Goal: Task Accomplishment & Management: Manage account settings

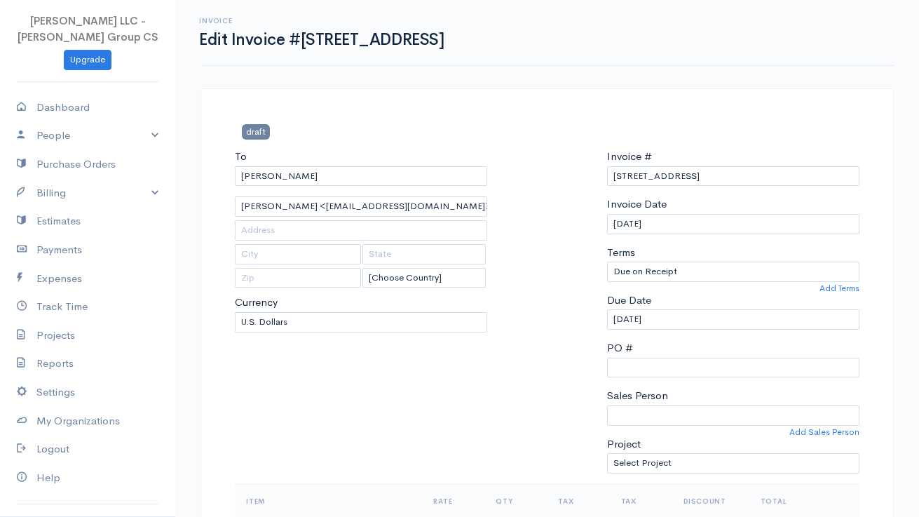
select select "[GEOGRAPHIC_DATA]"
click at [155, 187] on link "Billing" at bounding box center [87, 193] width 175 height 29
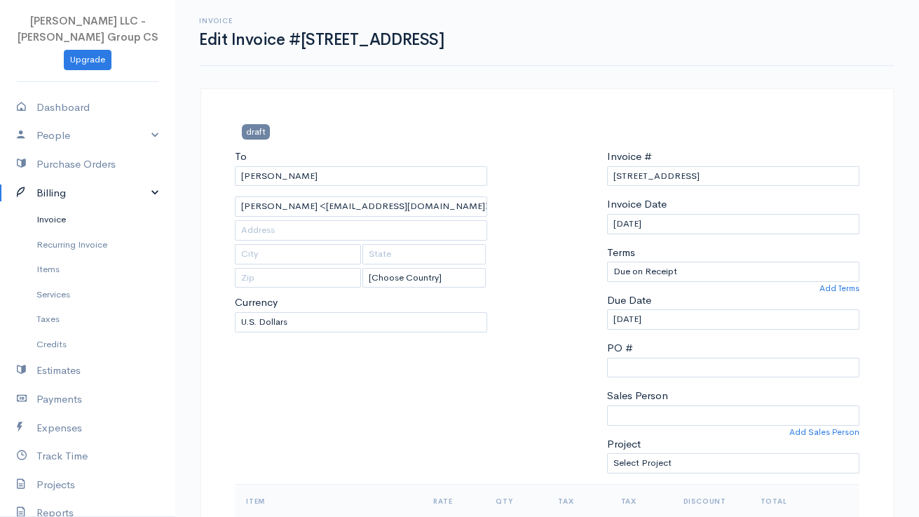
click at [75, 218] on link "Invoice" at bounding box center [87, 219] width 175 height 25
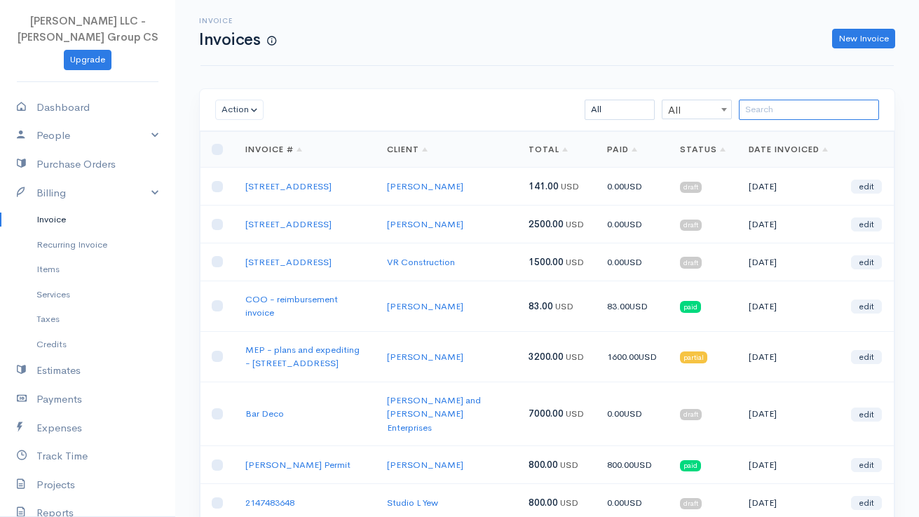
click at [759, 108] on input "search" at bounding box center [809, 110] width 140 height 20
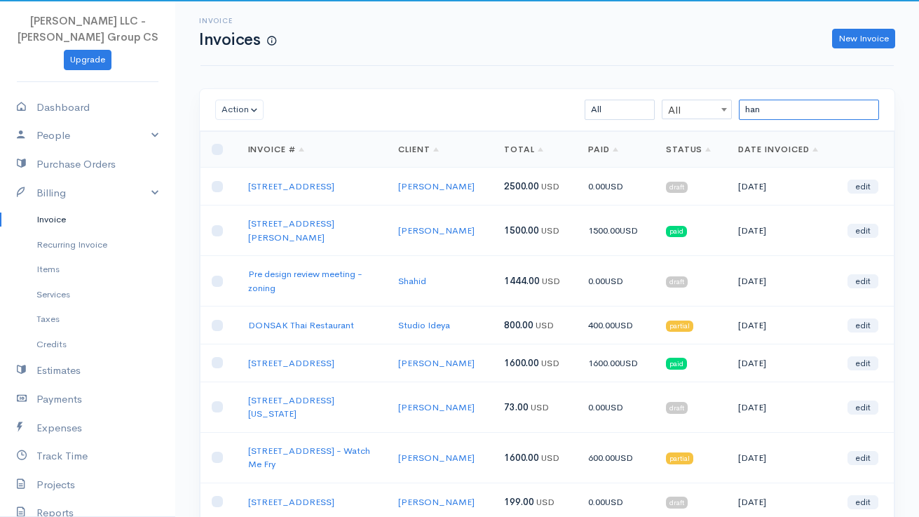
type input "[PERSON_NAME]"
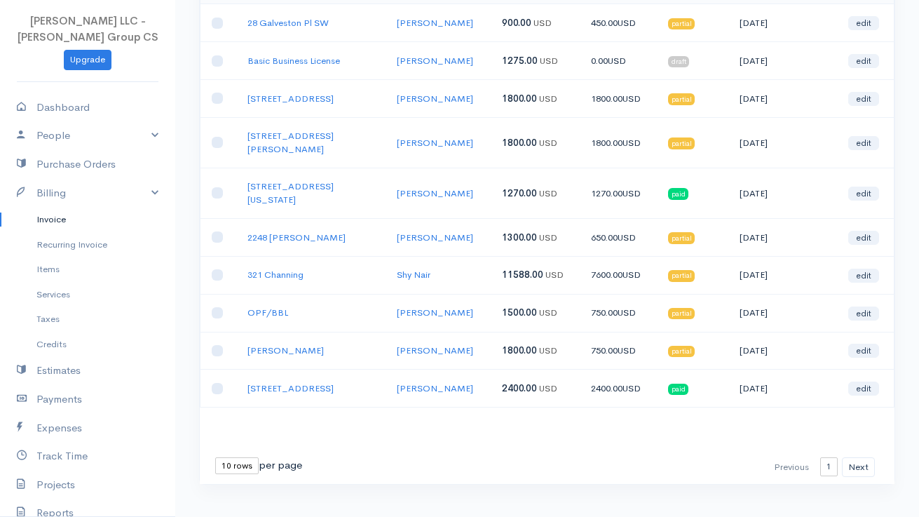
scroll to position [165, 0]
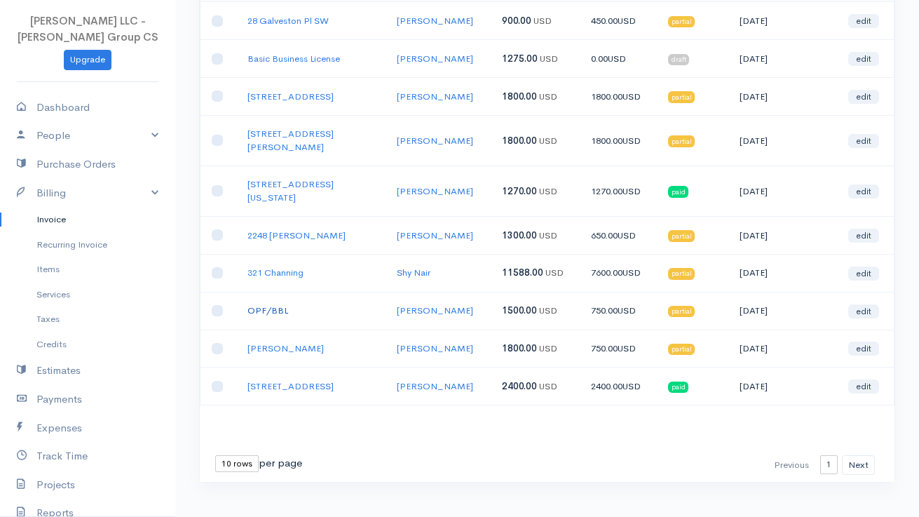
click at [263, 304] on link "OPF/BBL" at bounding box center [267, 310] width 41 height 12
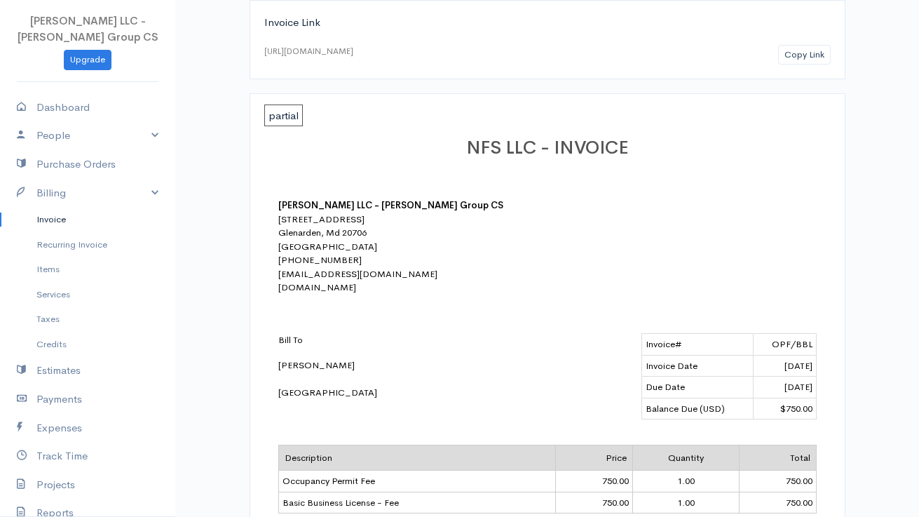
scroll to position [259, 0]
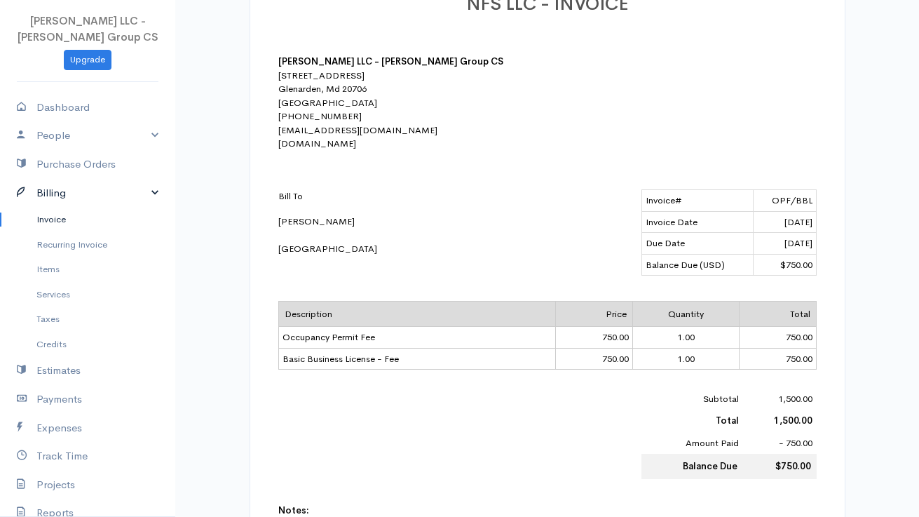
click at [59, 194] on link "Billing" at bounding box center [87, 193] width 175 height 29
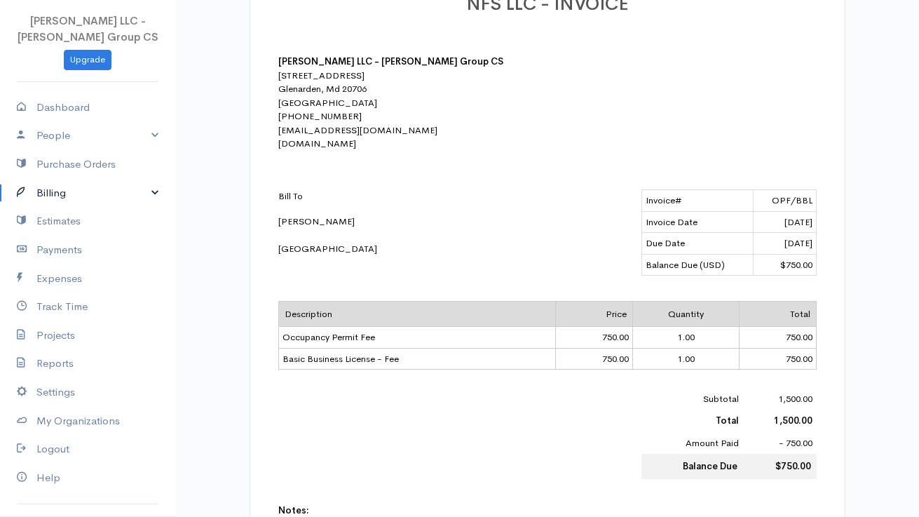
click at [59, 194] on link "Billing" at bounding box center [87, 193] width 175 height 29
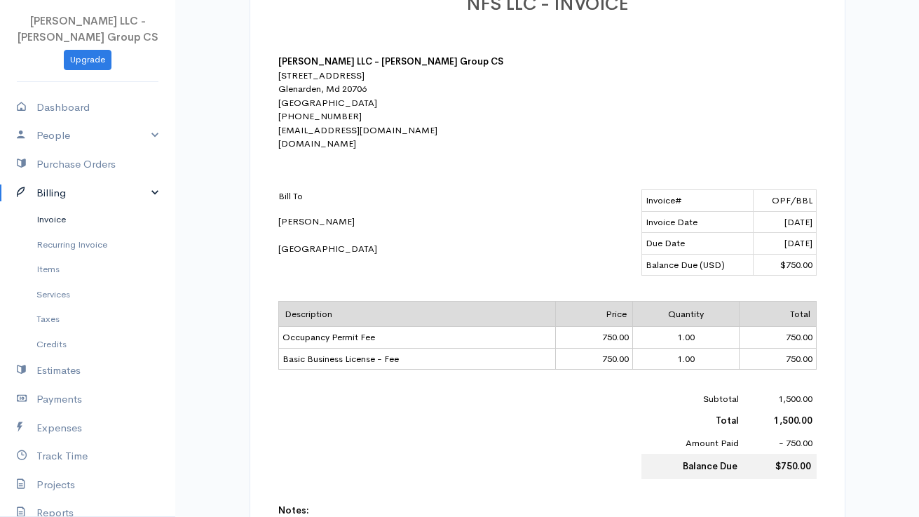
click at [63, 213] on link "Invoice" at bounding box center [87, 219] width 175 height 25
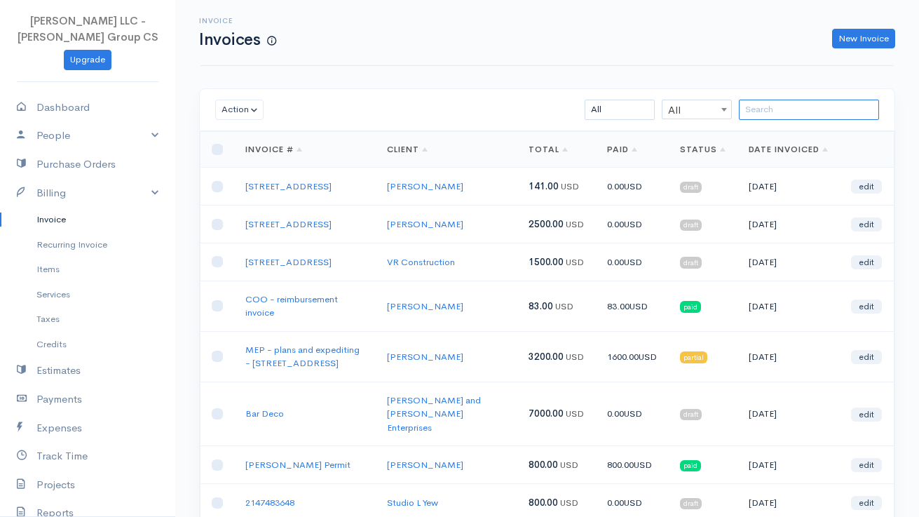
click at [791, 108] on input "search" at bounding box center [809, 110] width 140 height 20
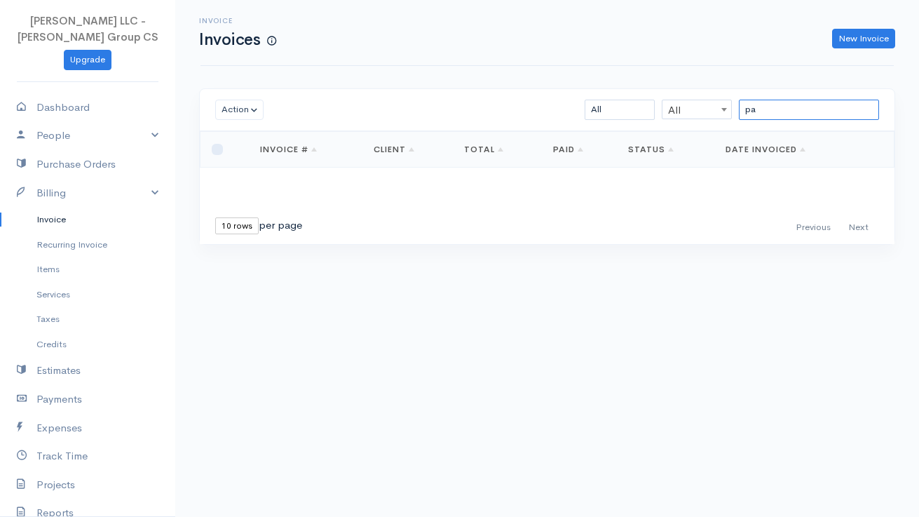
type input "p"
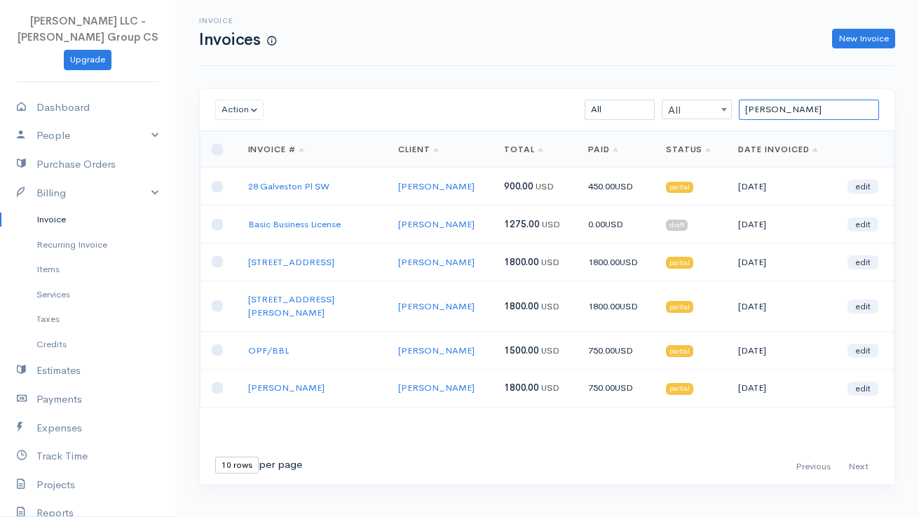
type input "[PERSON_NAME]"
click at [299, 222] on link "Basic Business License" at bounding box center [294, 224] width 93 height 12
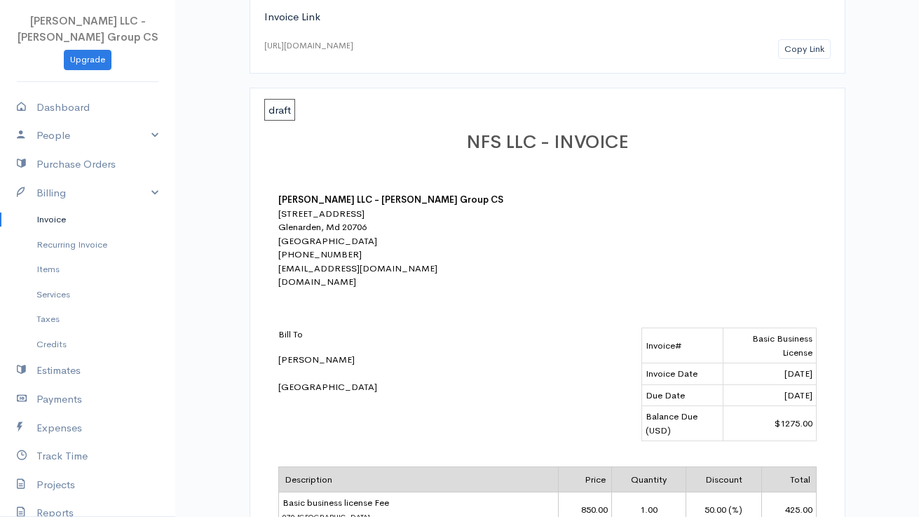
scroll to position [63, 0]
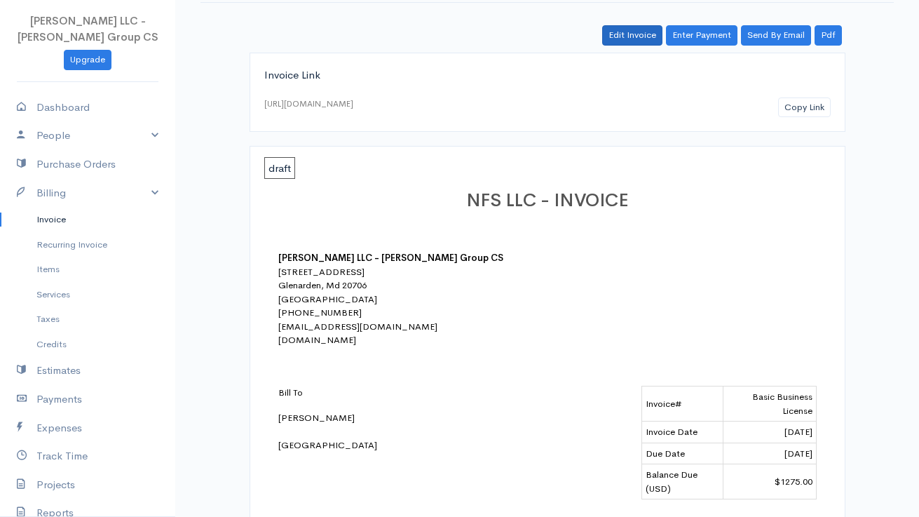
click at [638, 33] on link "Edit Invoice" at bounding box center [632, 35] width 60 height 20
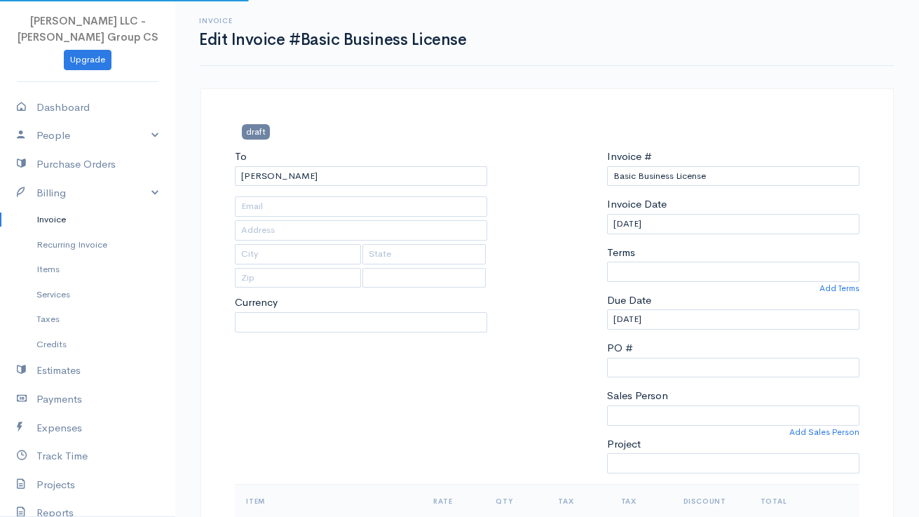
type input "[EMAIL_ADDRESS][DOMAIN_NAME]"
select select "[GEOGRAPHIC_DATA]"
select select "USD"
select select "0"
select select
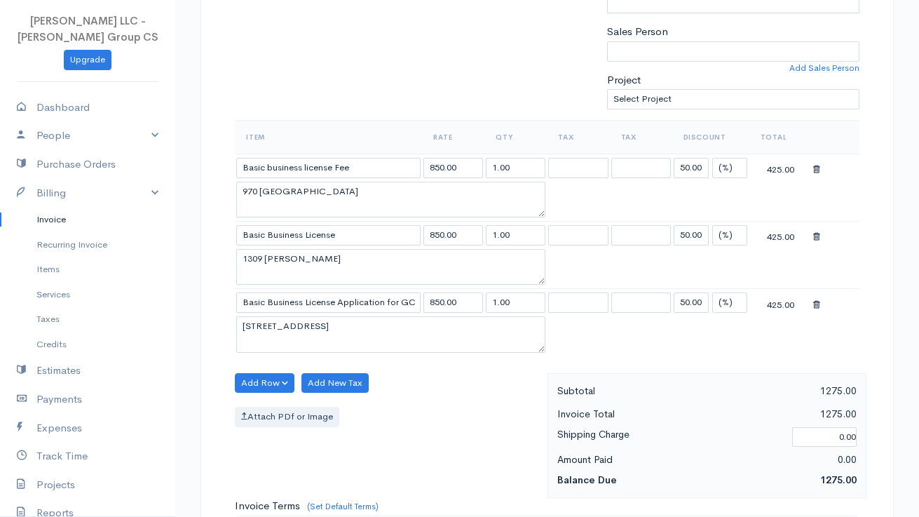
scroll to position [304, 0]
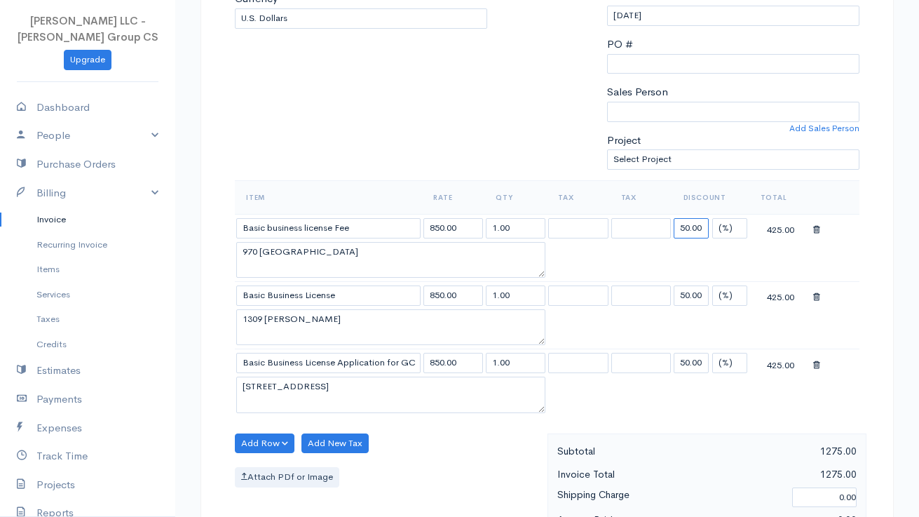
drag, startPoint x: 706, startPoint y: 225, endPoint x: 623, endPoint y: 224, distance: 83.4
click at [623, 224] on tr "Basic business license Fee 850.00 1.00 50.00 (%) Flat 425.00" at bounding box center [547, 227] width 625 height 27
drag, startPoint x: 707, startPoint y: 288, endPoint x: 644, endPoint y: 288, distance: 62.4
click at [644, 288] on tr "Basic Business License 850.00 1.00 50.00 (%) Flat 425.00" at bounding box center [547, 295] width 625 height 27
drag, startPoint x: 702, startPoint y: 355, endPoint x: 646, endPoint y: 355, distance: 55.4
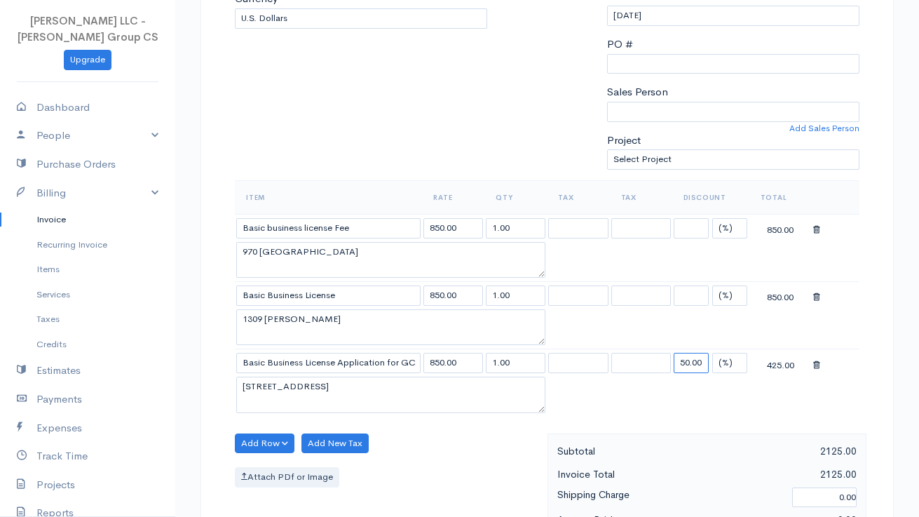
click at [646, 355] on tr "Basic Business License Application for GC 850.00 1.00 50.00 (%) Flat 425.00" at bounding box center [547, 362] width 625 height 27
click at [650, 401] on table "Item Rate Qty Tax Tax Discount Total Basic business license Fee 850.00 1.00 (%)…" at bounding box center [547, 298] width 625 height 236
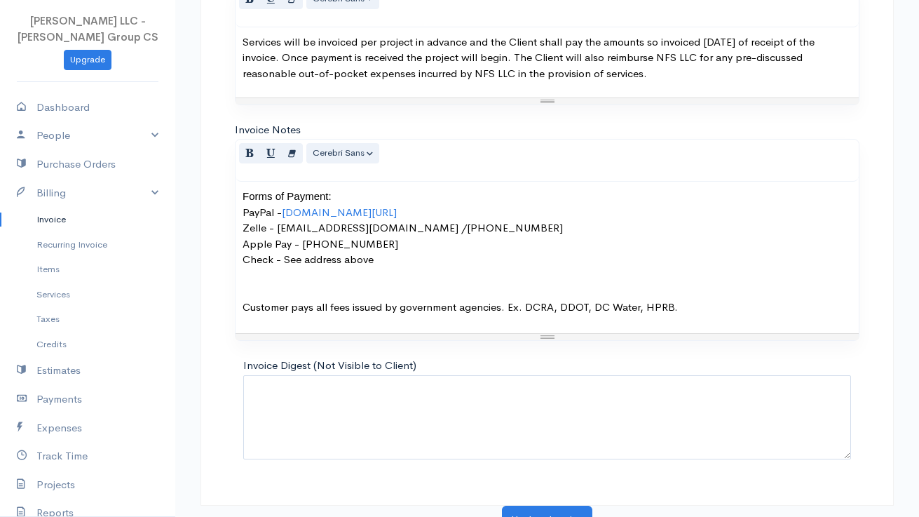
scroll to position [894, 0]
click at [560, 507] on button "Update Invoice" at bounding box center [547, 520] width 90 height 29
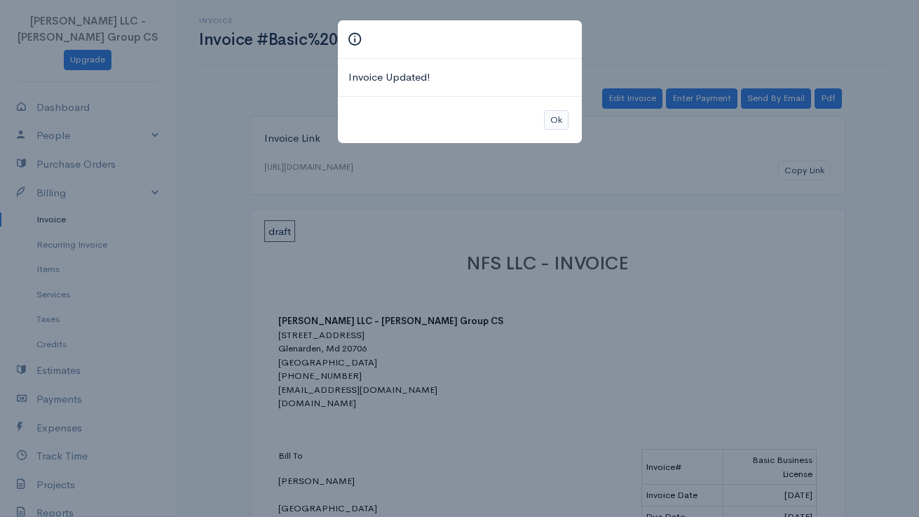
click at [554, 118] on button "Ok" at bounding box center [556, 120] width 25 height 20
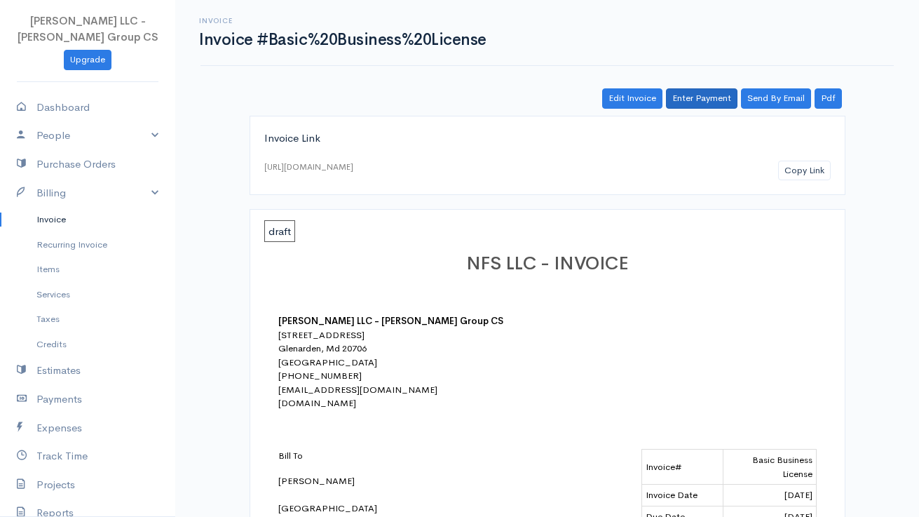
click at [704, 95] on link "Enter Payment" at bounding box center [702, 98] width 72 height 20
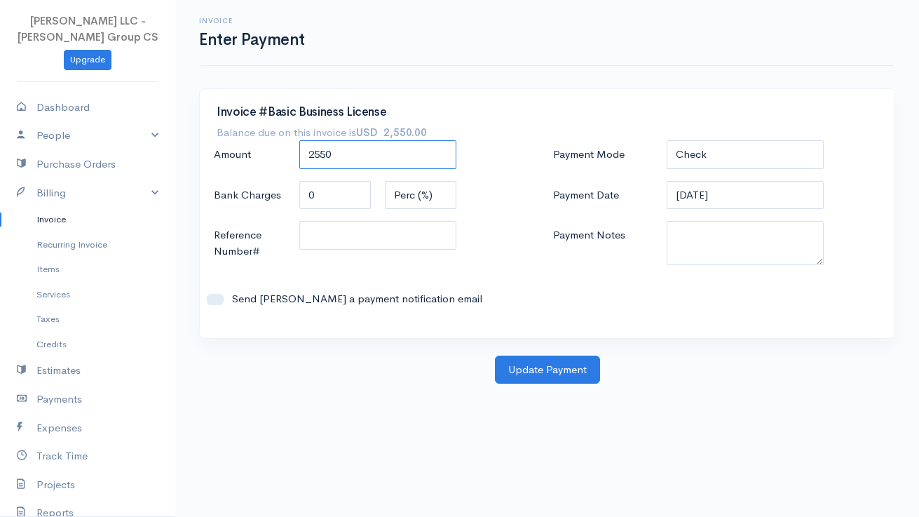
drag, startPoint x: 374, startPoint y: 151, endPoint x: 274, endPoint y: 151, distance: 100.3
click at [274, 151] on div "Amount 2550" at bounding box center [378, 155] width 342 height 30
type input "1275"
click at [544, 355] on button "Update Payment" at bounding box center [547, 369] width 105 height 29
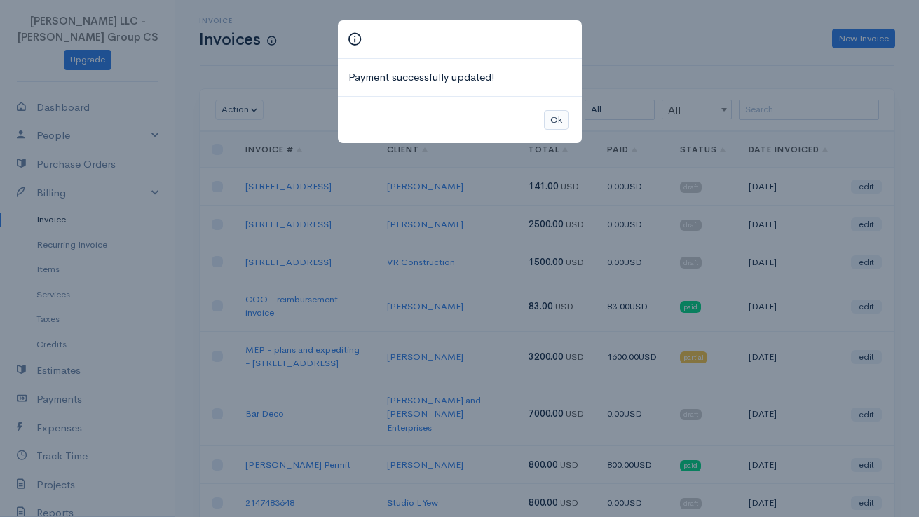
click at [559, 112] on button "Ok" at bounding box center [556, 120] width 25 height 20
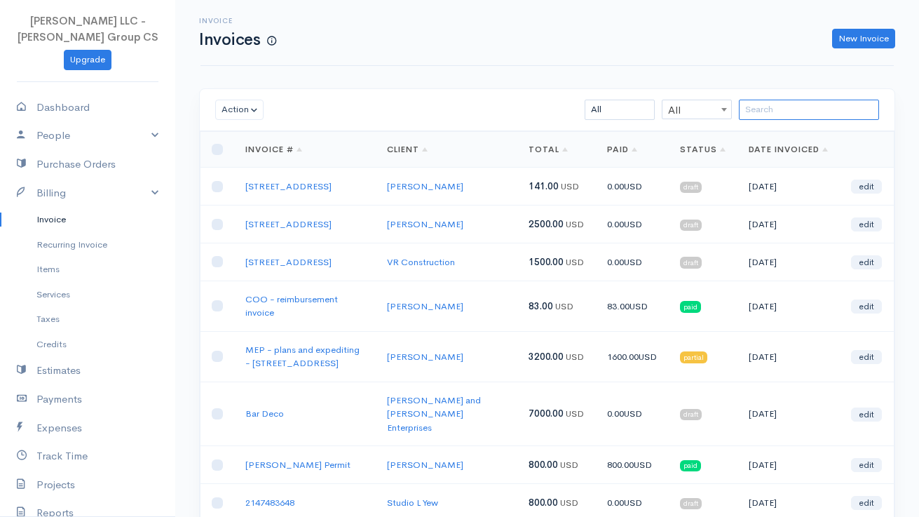
click at [789, 105] on input "search" at bounding box center [809, 110] width 140 height 20
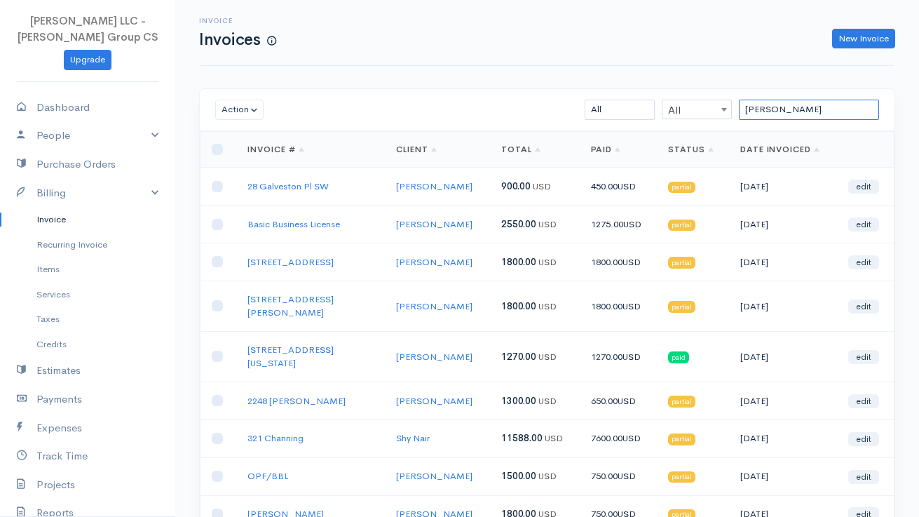
type input "[PERSON_NAME]"
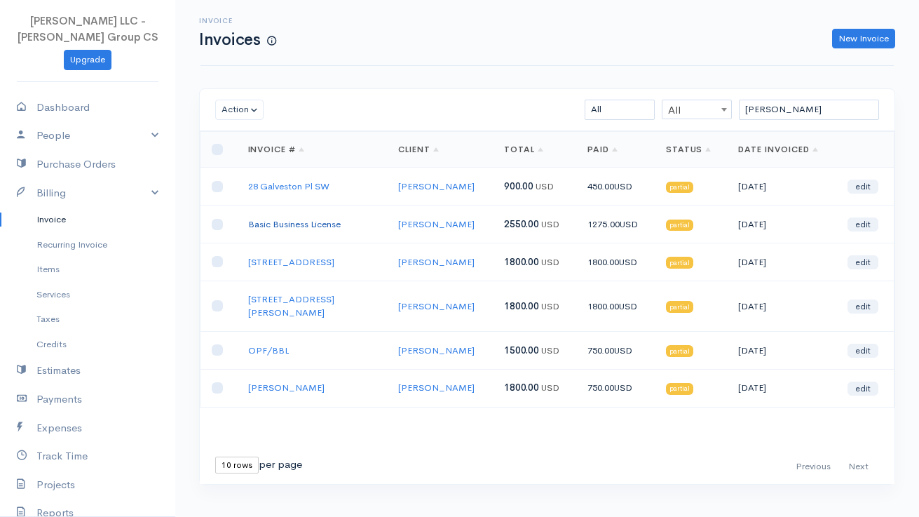
click at [325, 222] on link "Basic Business License" at bounding box center [294, 224] width 93 height 12
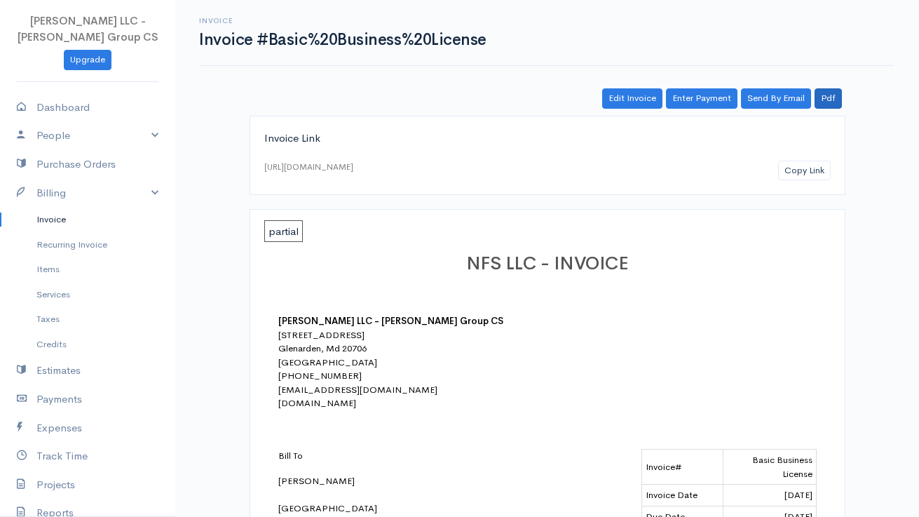
click at [830, 95] on link "Pdf" at bounding box center [828, 98] width 27 height 20
